Goal: Task Accomplishment & Management: Complete application form

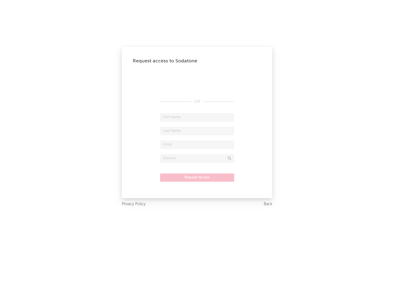
click at [197, 117] on input "text" at bounding box center [197, 117] width 74 height 8
type input "[PERSON_NAME]"
click at [197, 131] on input "text" at bounding box center [197, 131] width 74 height 8
type input "[PERSON_NAME]"
click at [197, 145] on input "text" at bounding box center [197, 145] width 74 height 8
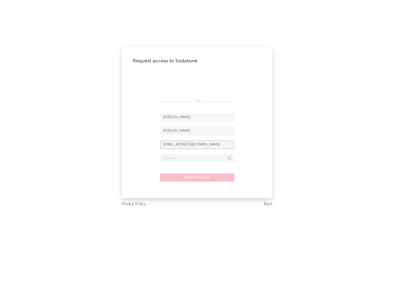
type input "[EMAIL_ADDRESS][DOMAIN_NAME]"
click at [197, 158] on input "text" at bounding box center [197, 158] width 74 height 8
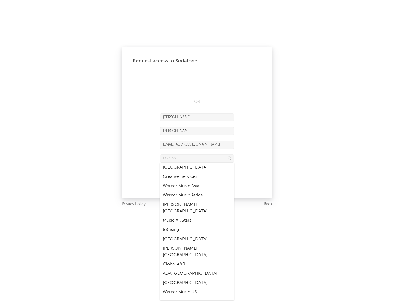
click at [197, 216] on div "Music All Stars" at bounding box center [197, 220] width 74 height 9
type input "Music All Stars"
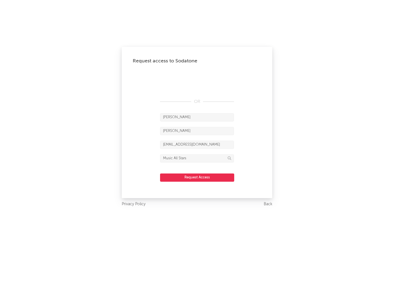
click at [197, 177] on button "Request Access" at bounding box center [197, 178] width 74 height 8
